Goal: Communication & Community: Answer question/provide support

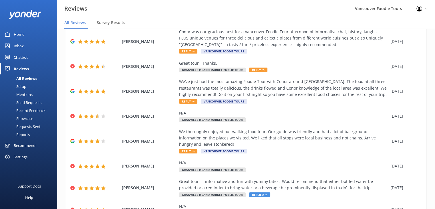
scroll to position [39, 0]
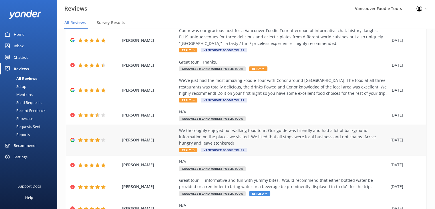
click at [312, 144] on div "We thoroughly enjoyed our walking food tour. Our guide was friendly and had a l…" at bounding box center [283, 136] width 208 height 19
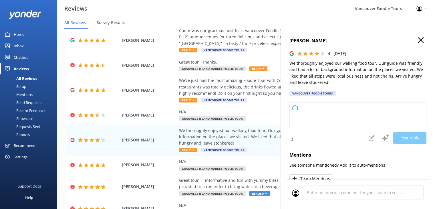
type textarea "Thank you so much for your wonderful feedback! We're delighted to hear you enjo…"
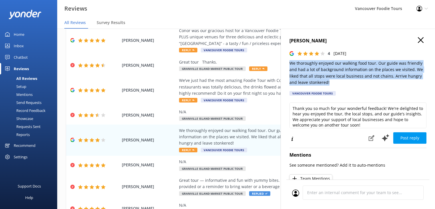
drag, startPoint x: 337, startPoint y: 83, endPoint x: 287, endPoint y: 64, distance: 52.9
click at [287, 64] on div "[PERSON_NAME] 4 [DATE] We thoroughly enjoyed our walking food tour. Our guide w…" at bounding box center [357, 133] width 154 height 209
copy p "We thoroughly enjoyed our walking food tour. Our guide was friendly and had a l…"
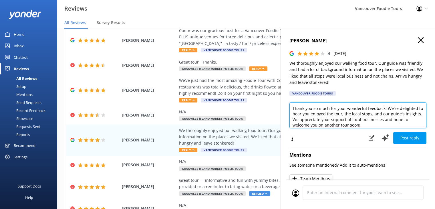
click at [303, 116] on textarea "Thank you so much for your wonderful feedback! We're delighted to hear you enjo…" at bounding box center [357, 115] width 137 height 26
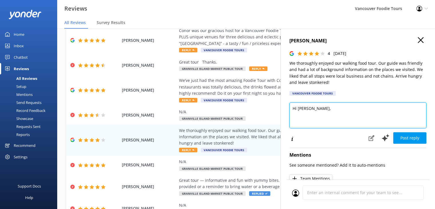
paste textarea "Thank you for joining us, [PERSON_NAME]! We’re so glad you enjoyed the tour and…"
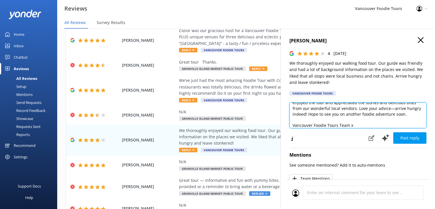
scroll to position [3, 0]
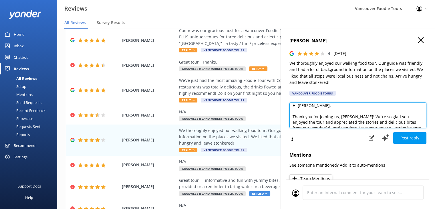
drag, startPoint x: 356, startPoint y: 116, endPoint x: 336, endPoint y: 119, distance: 20.5
click at [336, 119] on textarea "Hi [PERSON_NAME], Thank you for joining us, [PERSON_NAME]! We’re so glad you en…" at bounding box center [357, 115] width 137 height 26
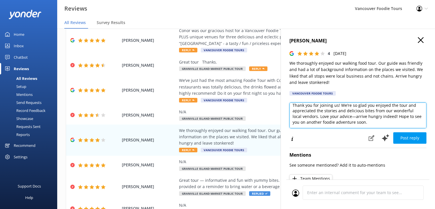
scroll to position [25, 0]
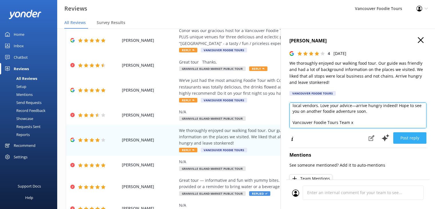
type textarea "Hi [PERSON_NAME], Thank you for joining us! We’re so glad you enjoyed the tour …"
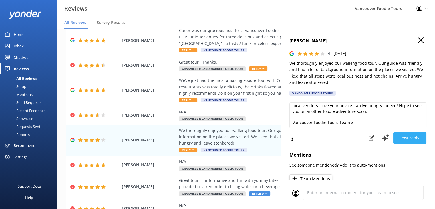
click at [409, 139] on button "Post reply" at bounding box center [409, 137] width 33 height 11
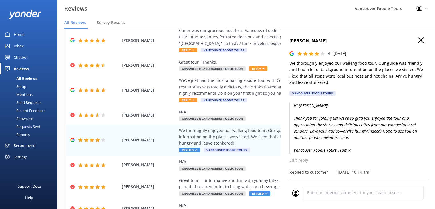
click at [417, 39] on use "button" at bounding box center [420, 40] width 6 height 6
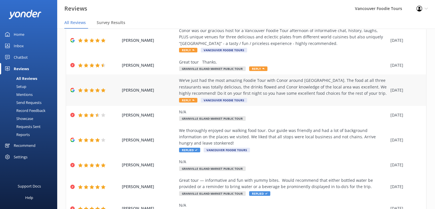
click at [272, 98] on div "We’ve just had the most amazing Foodie Tour with Conor around [GEOGRAPHIC_DATA]…" at bounding box center [283, 90] width 208 height 26
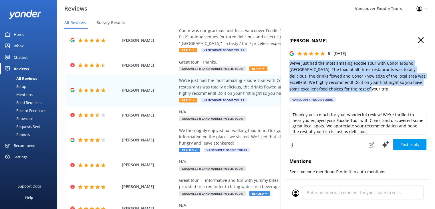
drag, startPoint x: 360, startPoint y: 89, endPoint x: 290, endPoint y: 65, distance: 74.3
click at [290, 65] on p "We’ve just had the most amazing Foodie Tour with Conor around [GEOGRAPHIC_DATA]…" at bounding box center [357, 76] width 137 height 32
copy p "We’ve just had the most amazing Foodie Tour with Conor around [GEOGRAPHIC_DATA]…"
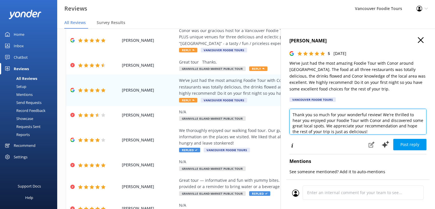
click at [342, 116] on textarea "Thank you so much for your wonderful review! We're thrilled to hear you enjoyed…" at bounding box center [357, 122] width 137 height 26
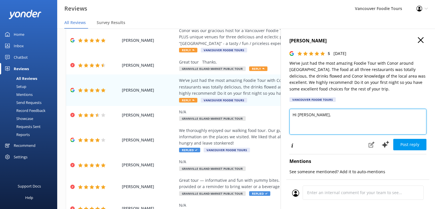
paste textarea "We’re thrilled you had such an amazing time exploring [GEOGRAPHIC_DATA] with Co…"
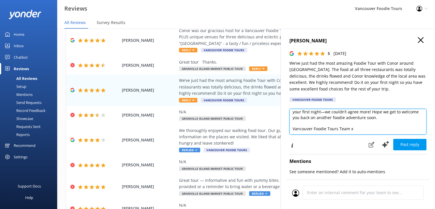
scroll to position [14, 0]
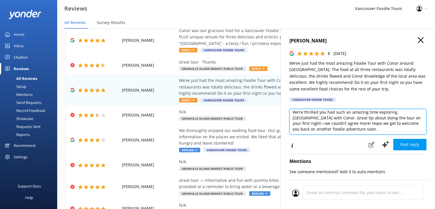
type textarea "Hi [PERSON_NAME], We’re thrilled you had such an amazing time exploring [GEOGRA…"
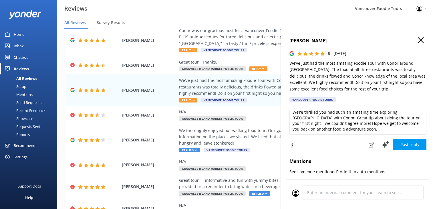
click at [419, 135] on div "Hi [PERSON_NAME], We’re thrilled you had such an amazing time exploring [GEOGRA…" at bounding box center [357, 123] width 137 height 28
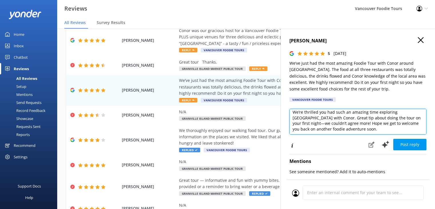
scroll to position [25, 0]
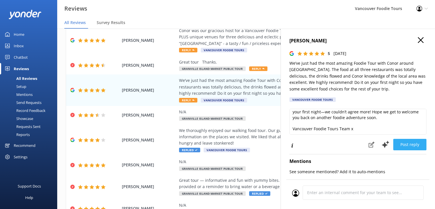
click at [410, 143] on button "Post reply" at bounding box center [409, 144] width 33 height 11
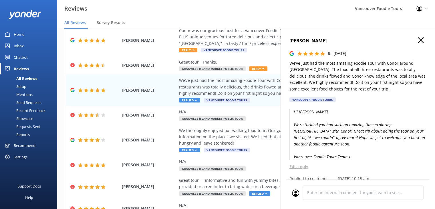
click at [417, 39] on use "button" at bounding box center [420, 40] width 6 height 6
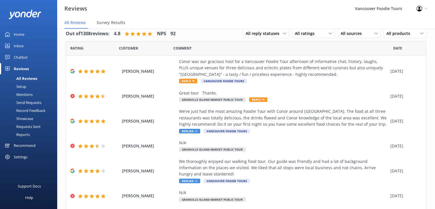
scroll to position [6, 0]
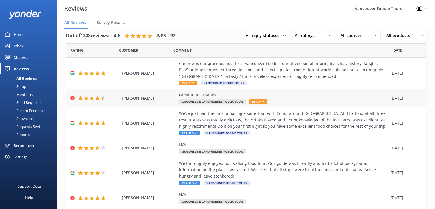
click at [303, 96] on div "Great tour Thanks." at bounding box center [283, 95] width 208 height 6
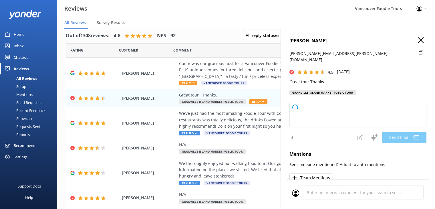
type textarea "Thank you so much for your kind words, [PERSON_NAME]! We're glad you enjoyed th…"
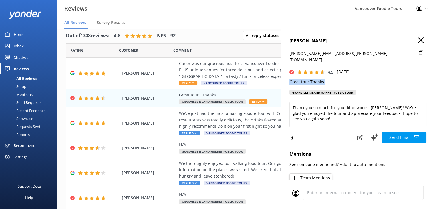
drag, startPoint x: 325, startPoint y: 77, endPoint x: 282, endPoint y: 77, distance: 43.1
click at [282, 77] on div "[PERSON_NAME] [PERSON_NAME][EMAIL_ADDRESS][PERSON_NAME][DOMAIN_NAME] 4.5 [DATE]…" at bounding box center [357, 133] width 154 height 209
copy p "Great tour Thanks."
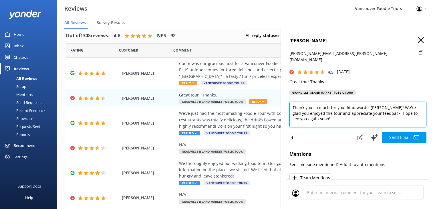
click at [341, 112] on textarea "Thank you so much for your kind words, [PERSON_NAME]! We're glad you enjoyed th…" at bounding box center [357, 114] width 137 height 26
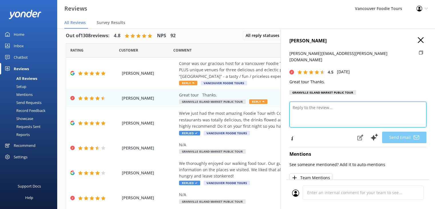
paste textarea "Thanks for joining us, [PERSON_NAME]! We're so glad you enjoyed the tour and ho…"
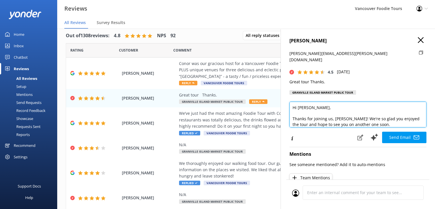
drag, startPoint x: 345, startPoint y: 112, endPoint x: 331, endPoint y: 112, distance: 14.6
click at [331, 112] on textarea "Hi [PERSON_NAME], Thanks for joining us, [PERSON_NAME]! We're so glad you enjoy…" at bounding box center [357, 114] width 137 height 26
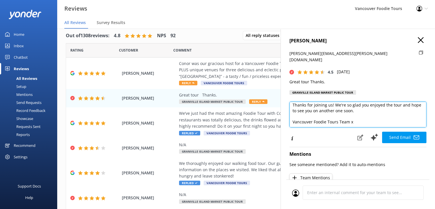
scroll to position [0, 0]
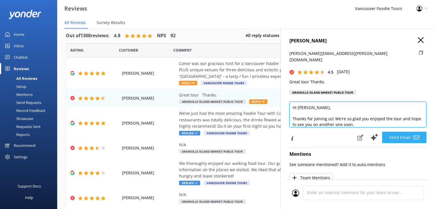
type textarea "Hi [PERSON_NAME], Thanks for joining us! We're so glad you enjoyed the tour and…"
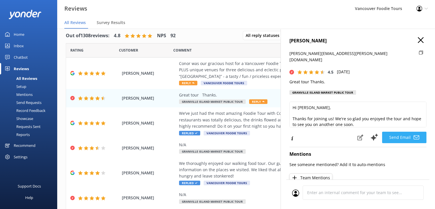
click at [413, 134] on icon at bounding box center [416, 137] width 6 height 6
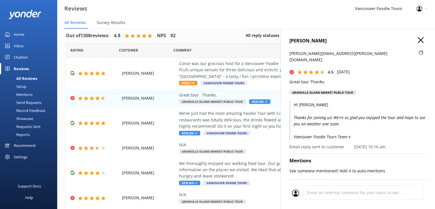
click at [417, 41] on icon "button" at bounding box center [420, 40] width 6 height 6
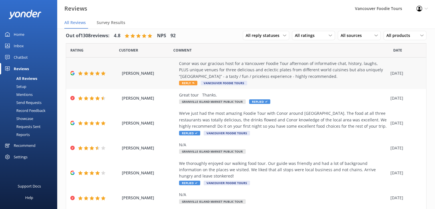
click at [287, 72] on div "Conor was our gracious host for a Vancouver Foodie Tour afternoon of informativ…" at bounding box center [283, 69] width 208 height 19
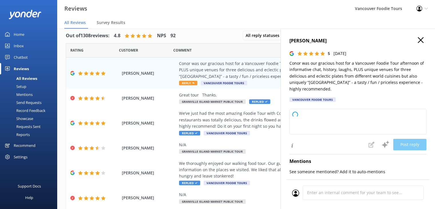
type textarea "Thank you so much for your wonderful review! We're thrilled you enjoyed your Va…"
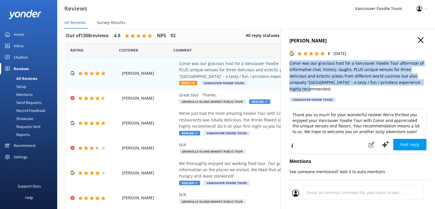
drag, startPoint x: 321, startPoint y: 90, endPoint x: 288, endPoint y: 61, distance: 44.2
click at [288, 61] on div "[PERSON_NAME] 5 [DATE] Conor was our gracious host for a Vancouver Foodie Tour …" at bounding box center [357, 133] width 154 height 209
copy p "Conor was our gracious host for a Vancouver Foodie Tour afternoon of informativ…"
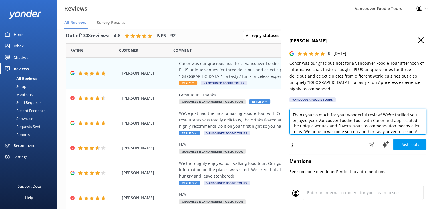
click at [327, 117] on textarea "Thank you so much for your wonderful review! We're thrilled you enjoyed your Va…" at bounding box center [357, 122] width 137 height 26
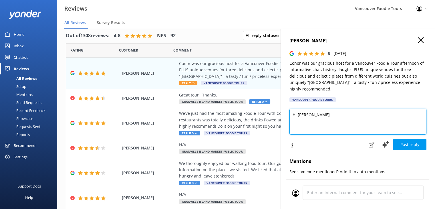
paste textarea "We’re so glad you had such a fun and tasty afternoon with Conor—sounds like the…"
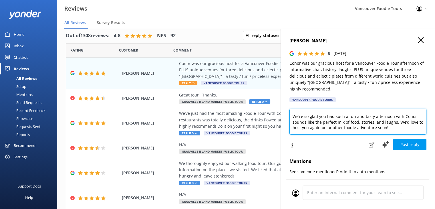
scroll to position [14, 0]
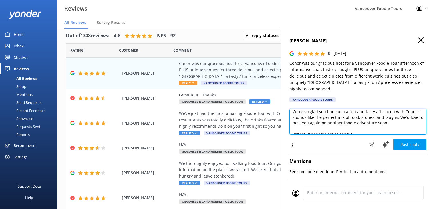
click at [359, 123] on textarea "Hi [PERSON_NAME], We’re so glad you had such a fun and tasty afternoon with Con…" at bounding box center [357, 122] width 137 height 26
click at [320, 117] on textarea "Hi [PERSON_NAME], We’re so glad you had such a fun and tasty afternoon with Con…" at bounding box center [357, 122] width 137 height 26
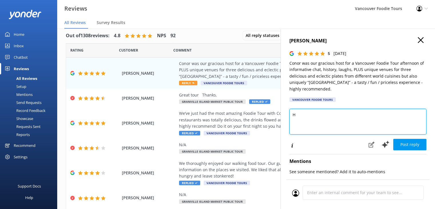
scroll to position [0, 0]
paste textarea "We’re thrilled you had such a fun and flavorful afternoon with Conor. It means …"
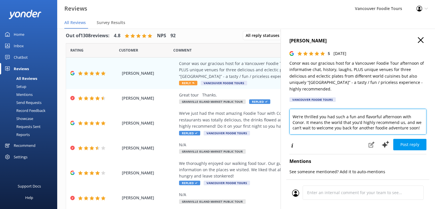
scroll to position [3, 0]
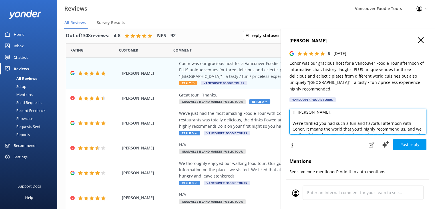
click at [293, 123] on textarea "Hi [PERSON_NAME], We’re thrilled you had such a fun and flavorful afternoon wit…" at bounding box center [357, 122] width 137 height 26
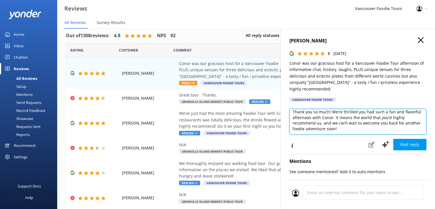
scroll to position [25, 0]
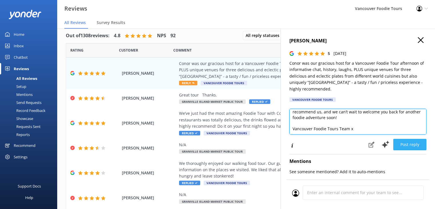
type textarea "Hi [PERSON_NAME], Thank you so much! We’re thrilled you had such a fun and flav…"
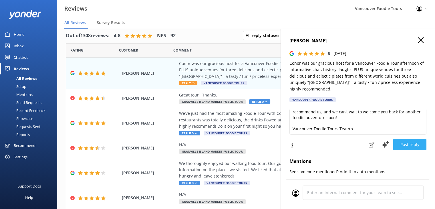
click at [409, 141] on button "Post reply" at bounding box center [409, 144] width 33 height 11
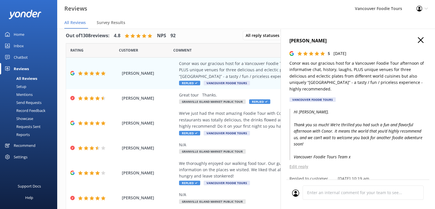
click at [417, 41] on icon "button" at bounding box center [420, 40] width 6 height 6
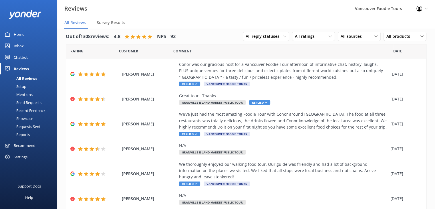
scroll to position [0, 0]
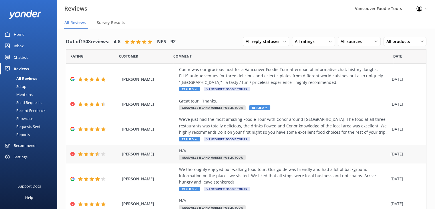
click at [280, 151] on div "N/A" at bounding box center [283, 150] width 208 height 6
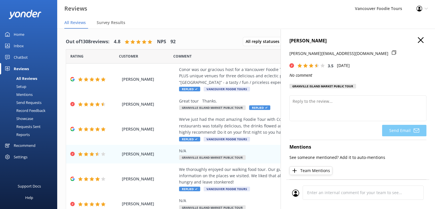
click at [391, 53] on icon at bounding box center [393, 52] width 4 height 4
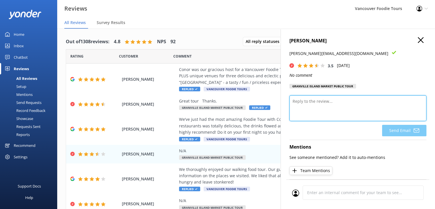
click at [309, 103] on textarea at bounding box center [357, 108] width 137 height 26
paste textarea "Thank you very much for sharing your feedback and for joining us on the tour. W…"
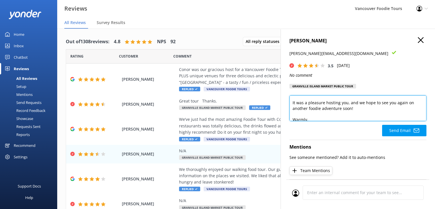
scroll to position [70, 0]
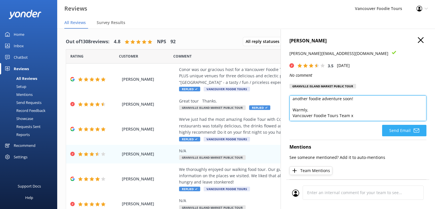
type textarea "Hi [PERSON_NAME], Thank you very much for sharing your feedback and for joining…"
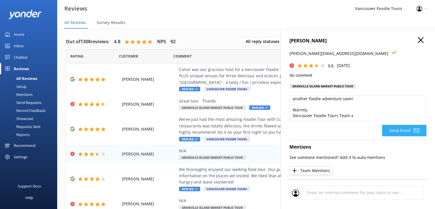
click at [413, 131] on use at bounding box center [416, 130] width 6 height 4
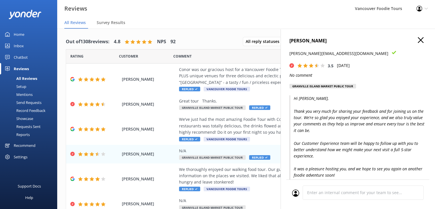
click at [417, 41] on use "button" at bounding box center [420, 40] width 6 height 6
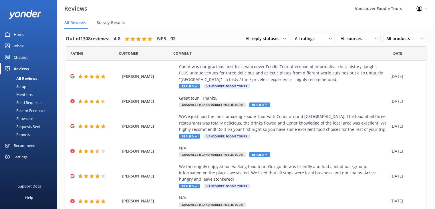
scroll to position [0, 0]
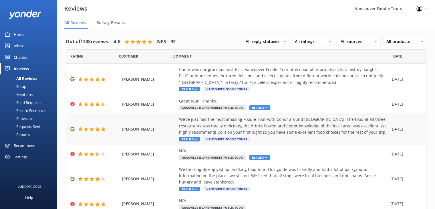
click at [309, 122] on div "We’ve just had the most amazing Foodie Tour with Conor around [GEOGRAPHIC_DATA]…" at bounding box center [283, 125] width 208 height 19
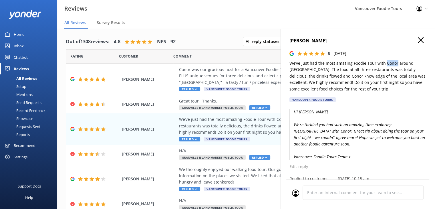
drag, startPoint x: 384, startPoint y: 63, endPoint x: 394, endPoint y: 62, distance: 10.1
click at [394, 62] on p "We’ve just had the most amazing Foodie Tour with Conor around [GEOGRAPHIC_DATA]…" at bounding box center [357, 76] width 137 height 32
click at [232, 75] on div "Conor was our gracious host for a Vancouver Foodie Tour afternoon of informativ…" at bounding box center [283, 75] width 208 height 19
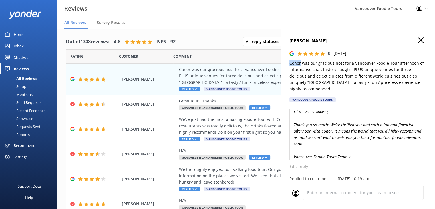
drag, startPoint x: 301, startPoint y: 64, endPoint x: 287, endPoint y: 62, distance: 13.6
click at [287, 62] on div "[PERSON_NAME] 5 [DATE] Conor was our gracious host for a Vancouver Foodie Tour …" at bounding box center [357, 133] width 154 height 209
click at [419, 40] on h4 "[PERSON_NAME]" at bounding box center [357, 40] width 137 height 7
click at [418, 40] on icon "button" at bounding box center [420, 40] width 6 height 6
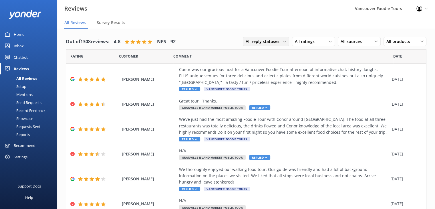
click at [267, 39] on span "All reply statuses" at bounding box center [263, 41] width 37 height 6
click at [301, 39] on span "All ratings" at bounding box center [306, 41] width 23 height 6
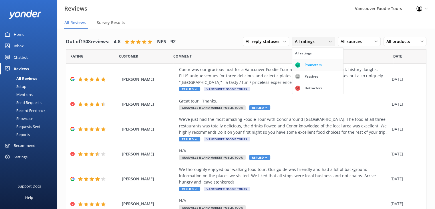
click at [302, 65] on div "Promoters" at bounding box center [313, 65] width 26 height 6
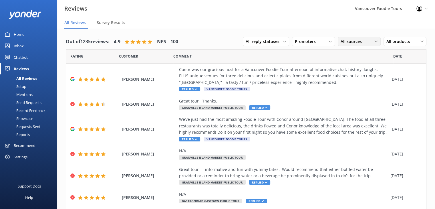
click at [349, 37] on div "All sources All sources Yonder survey Heard by staff Google reviews" at bounding box center [358, 41] width 43 height 9
click at [348, 91] on link "Google reviews" at bounding box center [363, 87] width 51 height 11
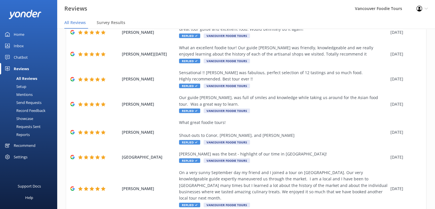
scroll to position [155, 0]
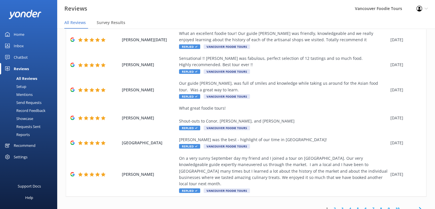
click at [331, 206] on link "2" at bounding box center [335, 208] width 8 height 5
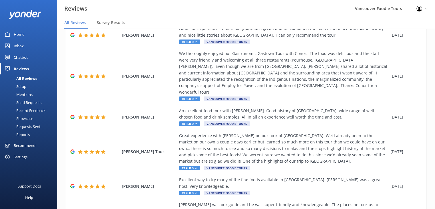
scroll to position [168, 0]
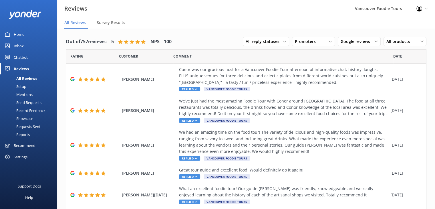
drag, startPoint x: 430, startPoint y: 81, endPoint x: 434, endPoint y: 93, distance: 12.7
click at [434, 93] on html "Reviews Vancouver Foodie Tours Profile Settings Logout All Reviews Survey Resul…" at bounding box center [217, 104] width 435 height 209
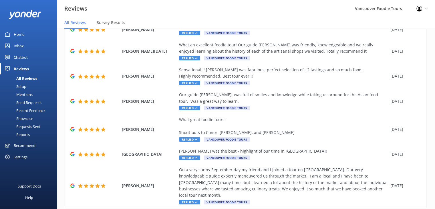
scroll to position [155, 0]
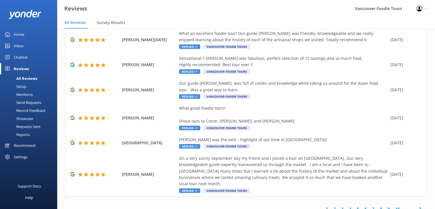
click at [229, 202] on div "1 2 3 4 5 6 7 8 9 10 ..." at bounding box center [246, 208] width 360 height 13
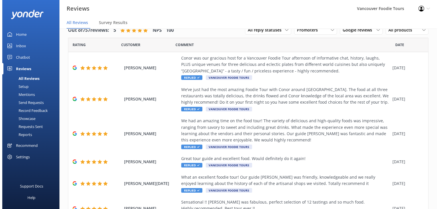
scroll to position [0, 0]
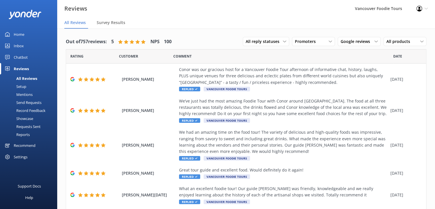
click at [19, 46] on div "Inbox" at bounding box center [19, 45] width 10 height 11
